Goal: Use online tool/utility: Utilize a website feature to perform a specific function

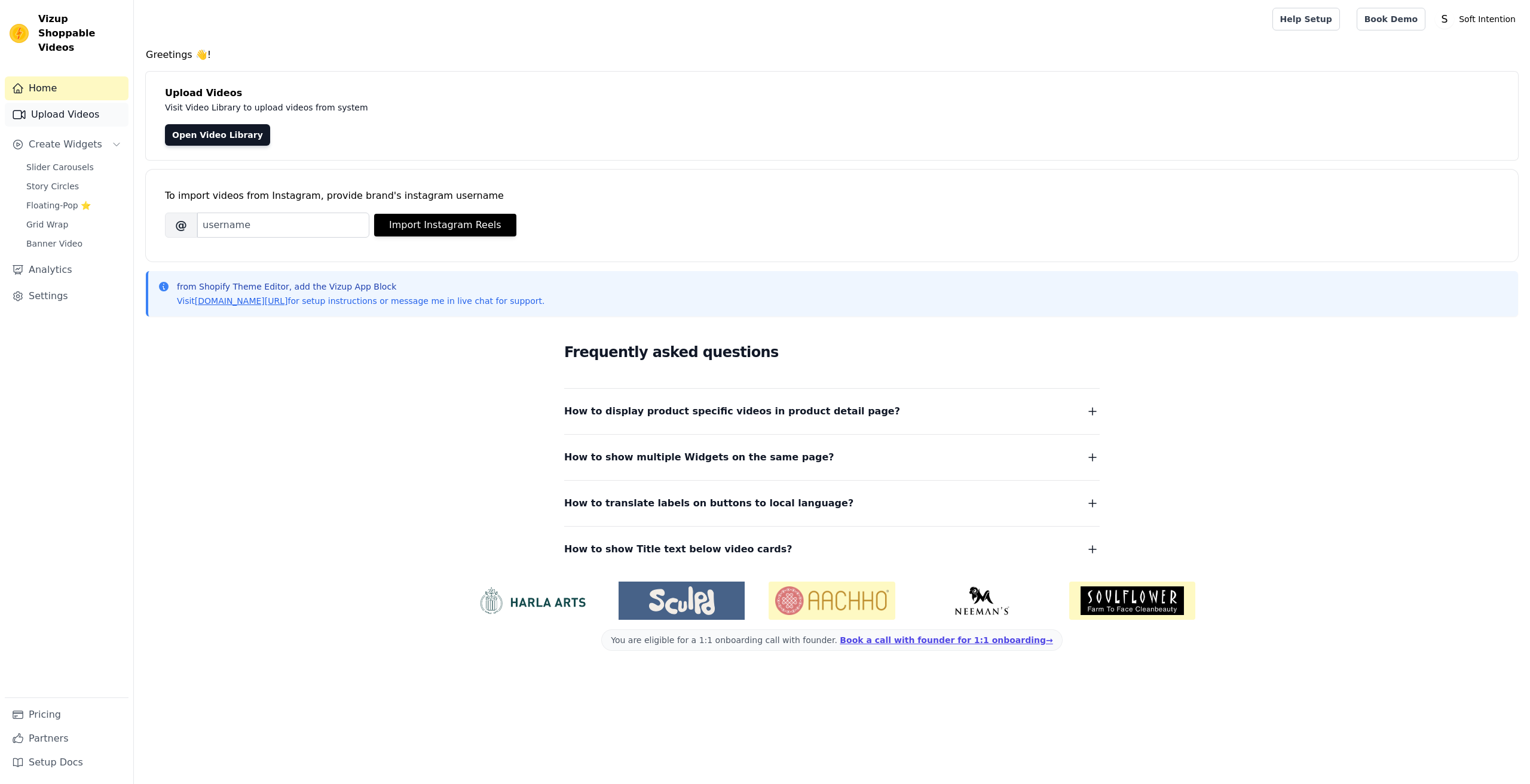
click at [50, 103] on link "Upload Videos" at bounding box center [67, 115] width 124 height 24
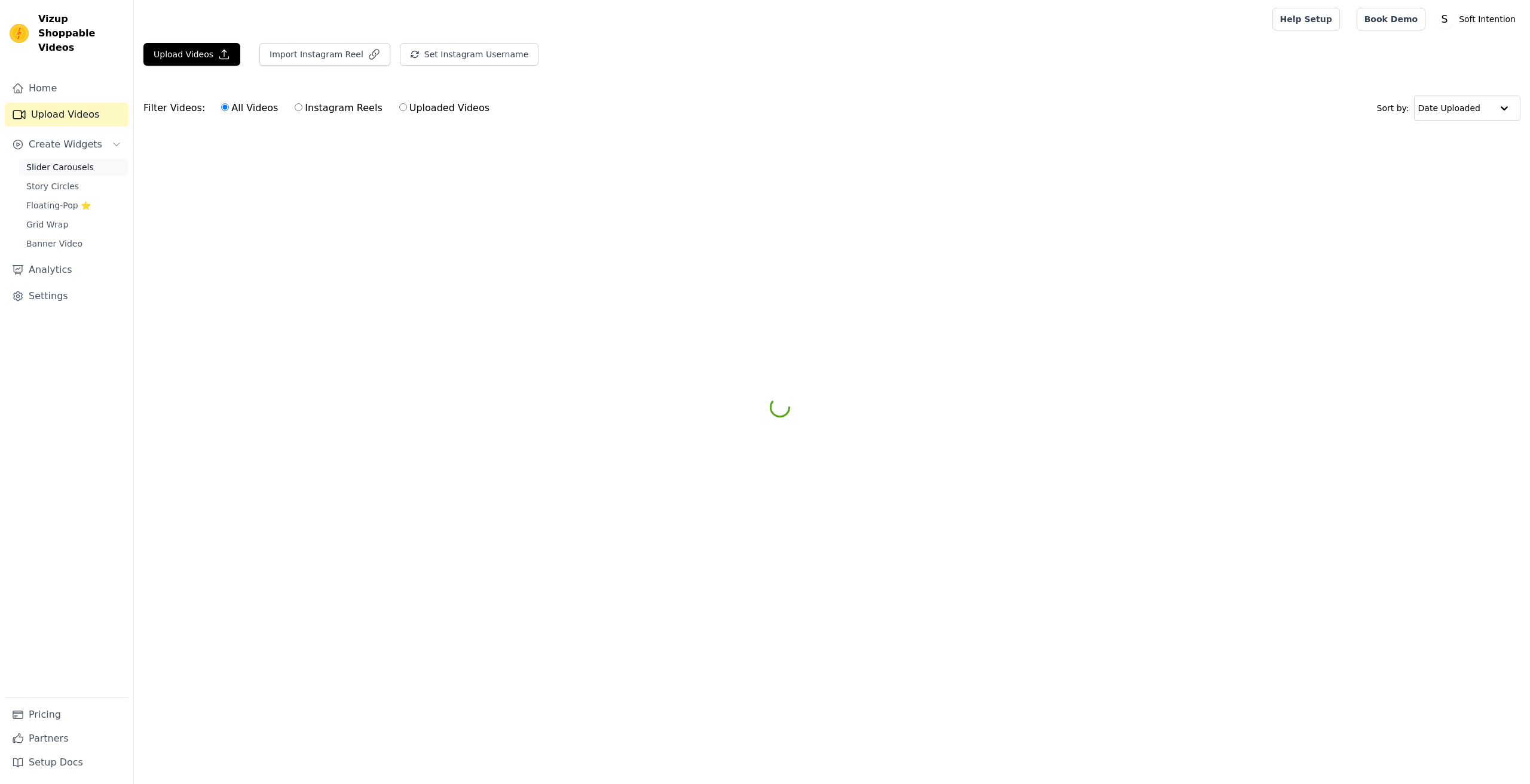
click at [53, 161] on span "Slider Carousels" at bounding box center [60, 167] width 67 height 12
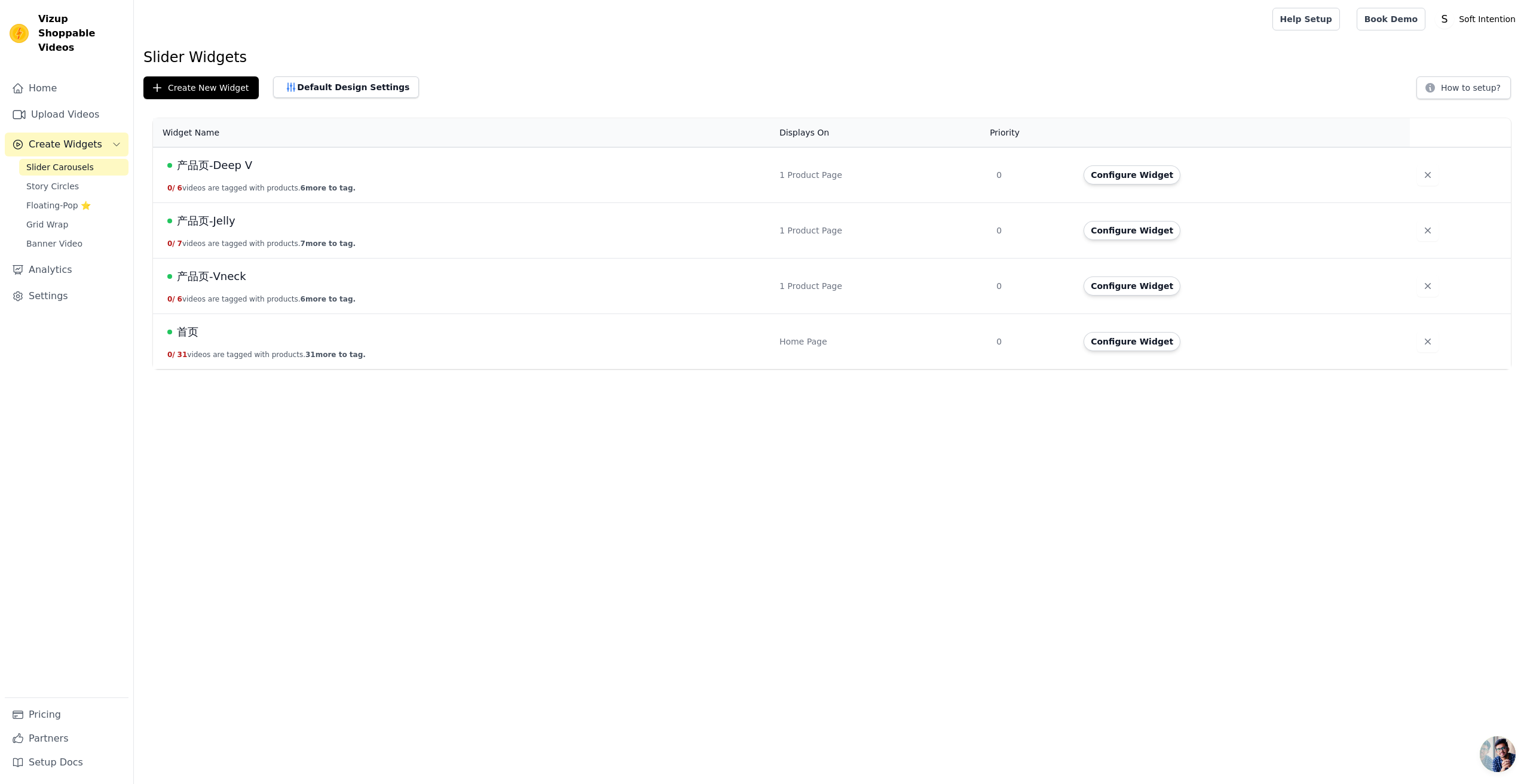
click at [436, 342] on td "首页 0 / 31 videos are tagged with products. 31 more to tag." at bounding box center [463, 342] width 619 height 55
click at [1145, 344] on button "Configure Widget" at bounding box center [1132, 341] width 97 height 19
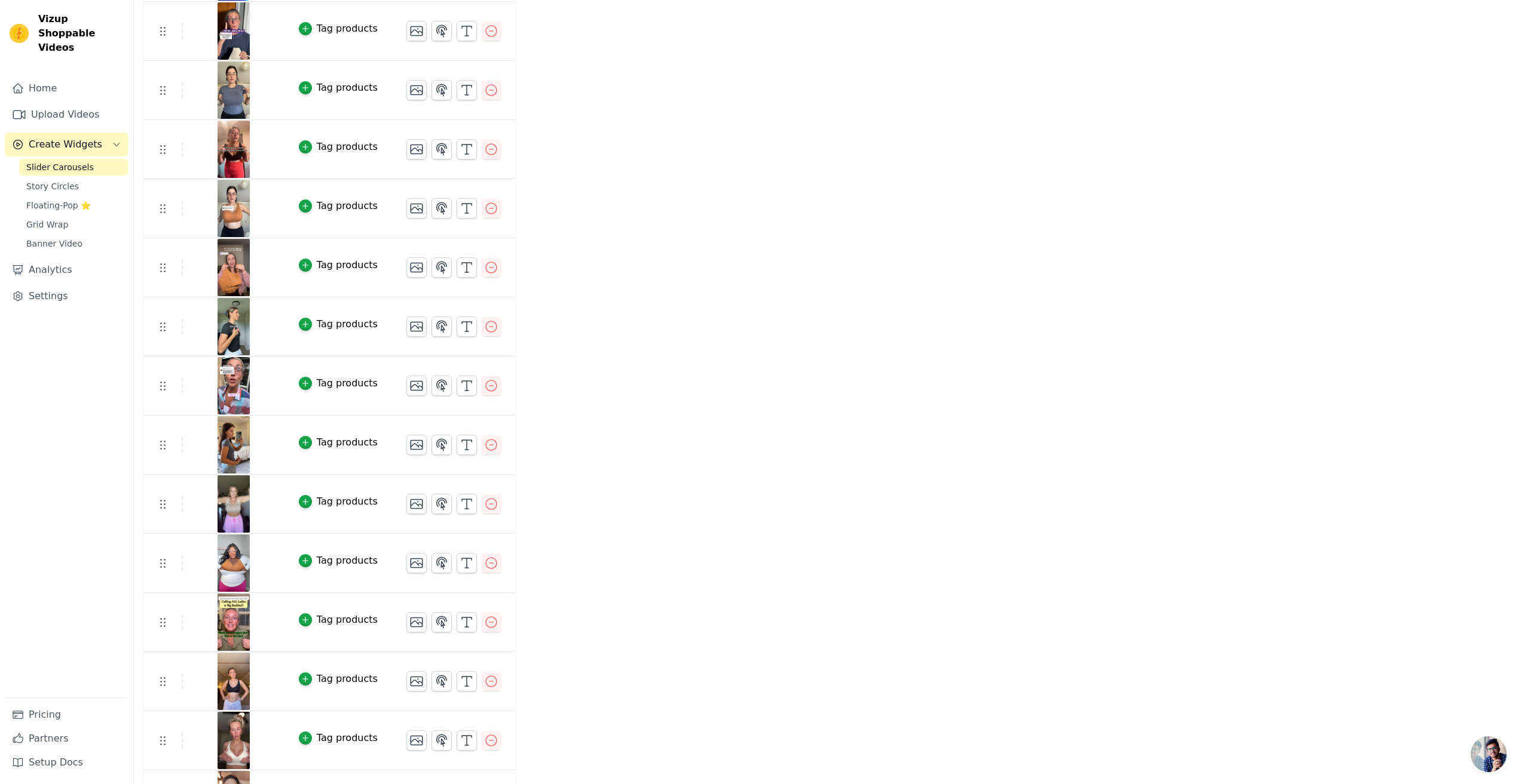
scroll to position [953, 0]
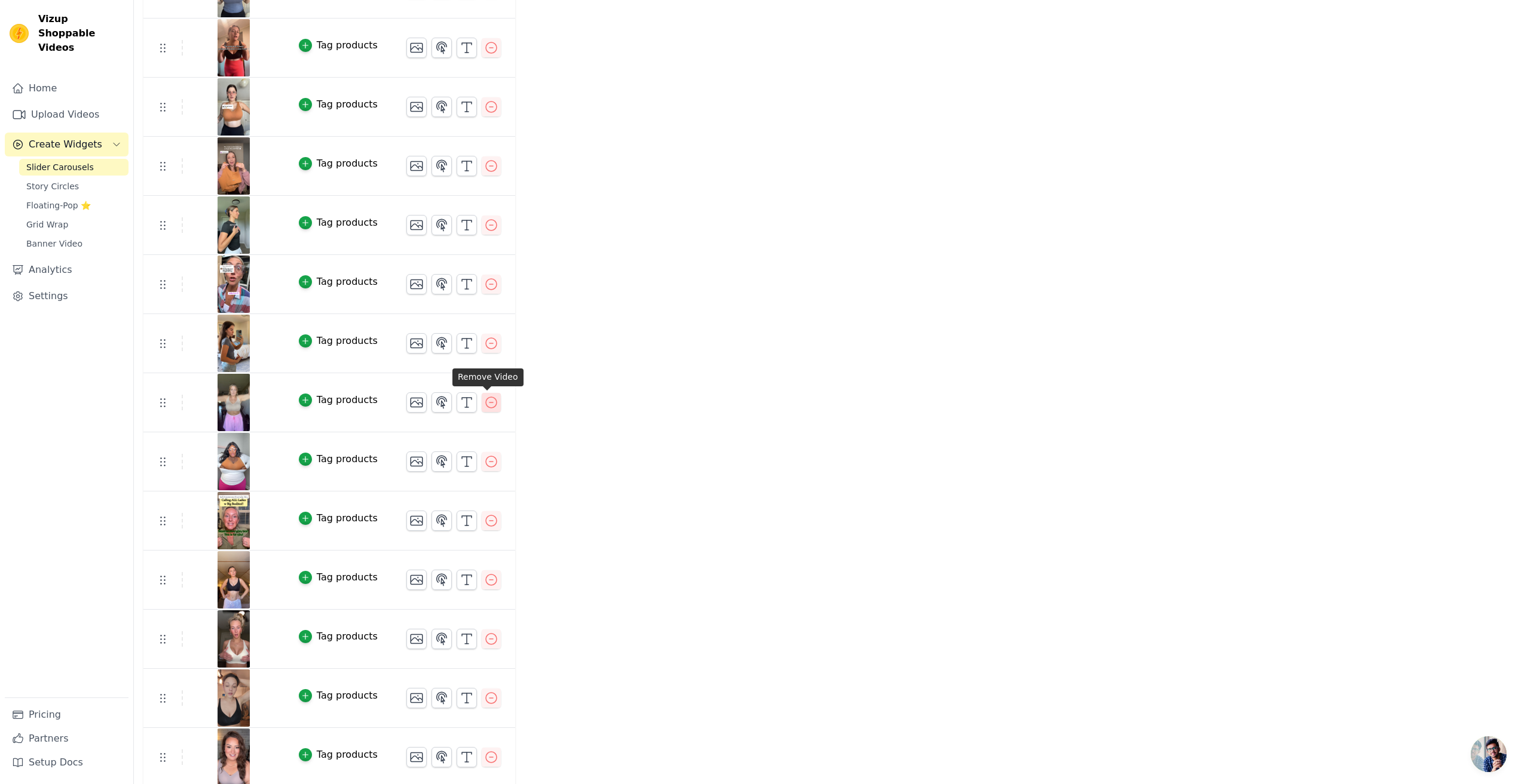
click at [488, 399] on icon "button" at bounding box center [491, 402] width 14 height 14
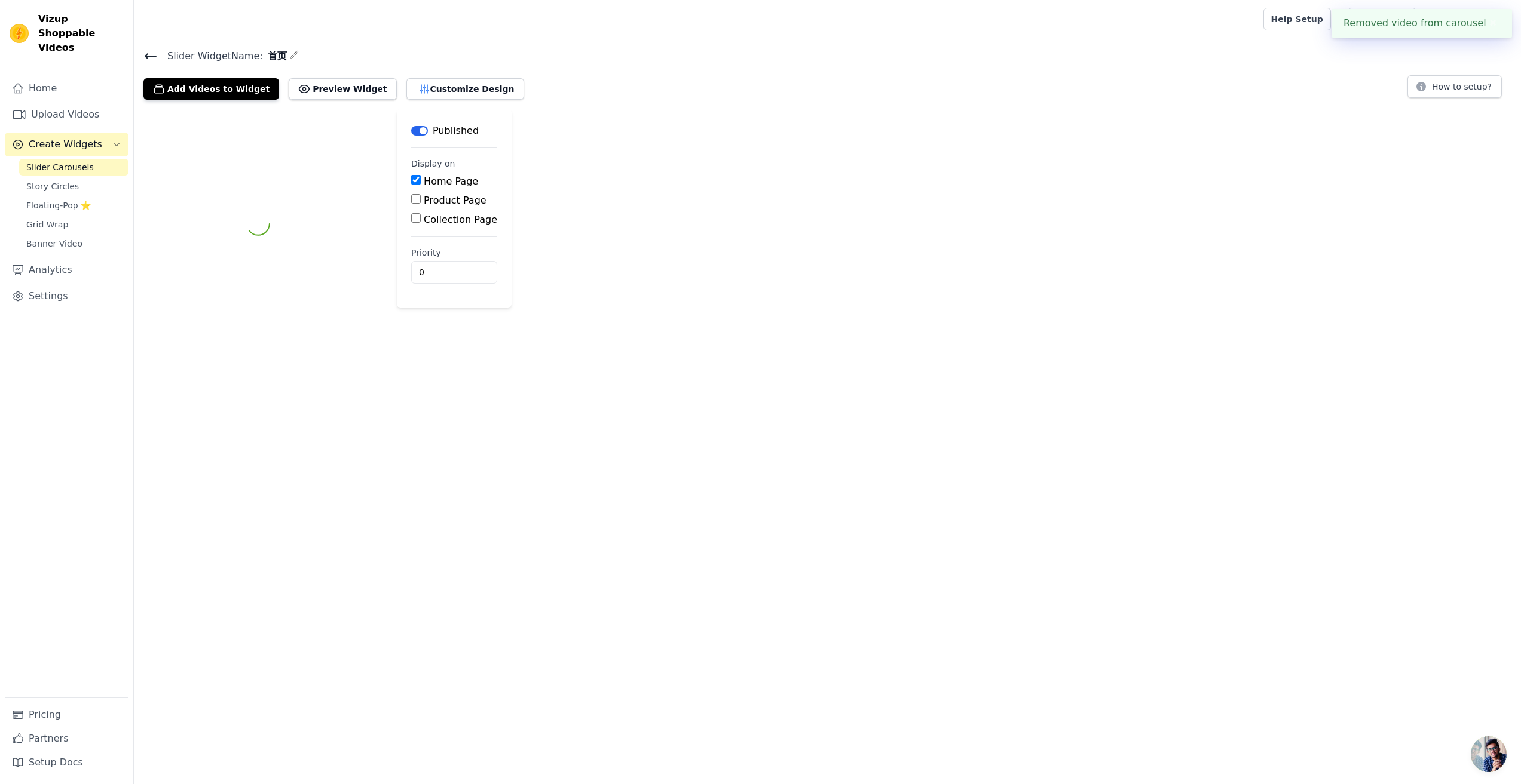
scroll to position [0, 0]
